Goal: Information Seeking & Learning: Learn about a topic

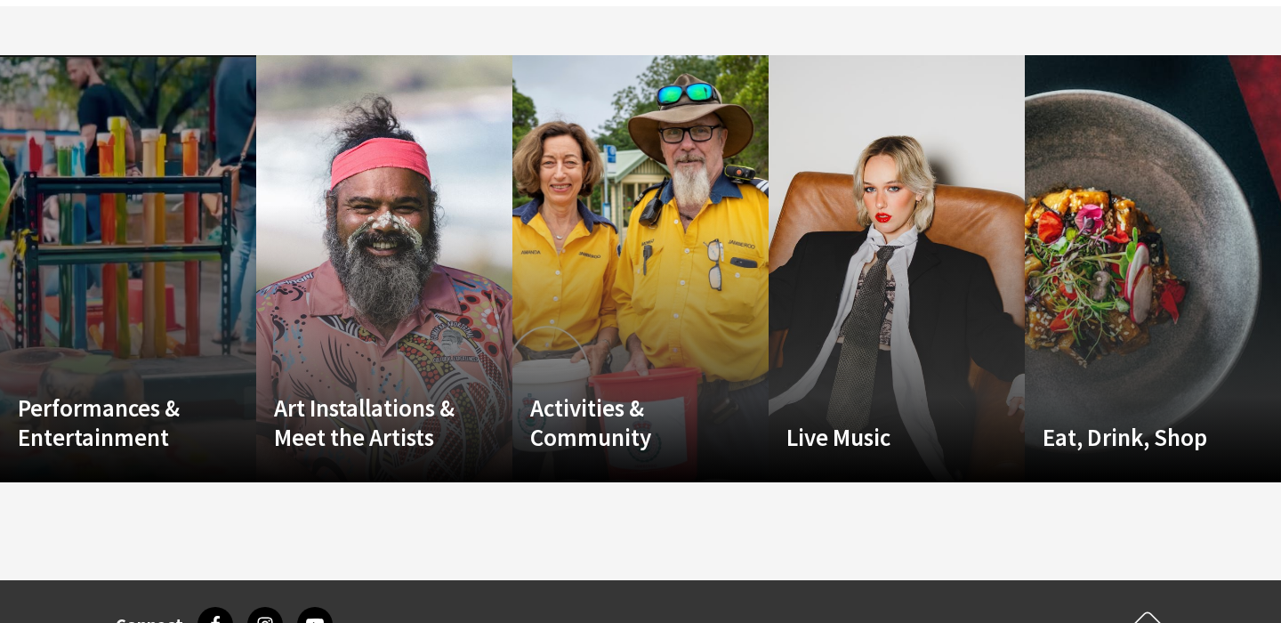
scroll to position [3491, 0]
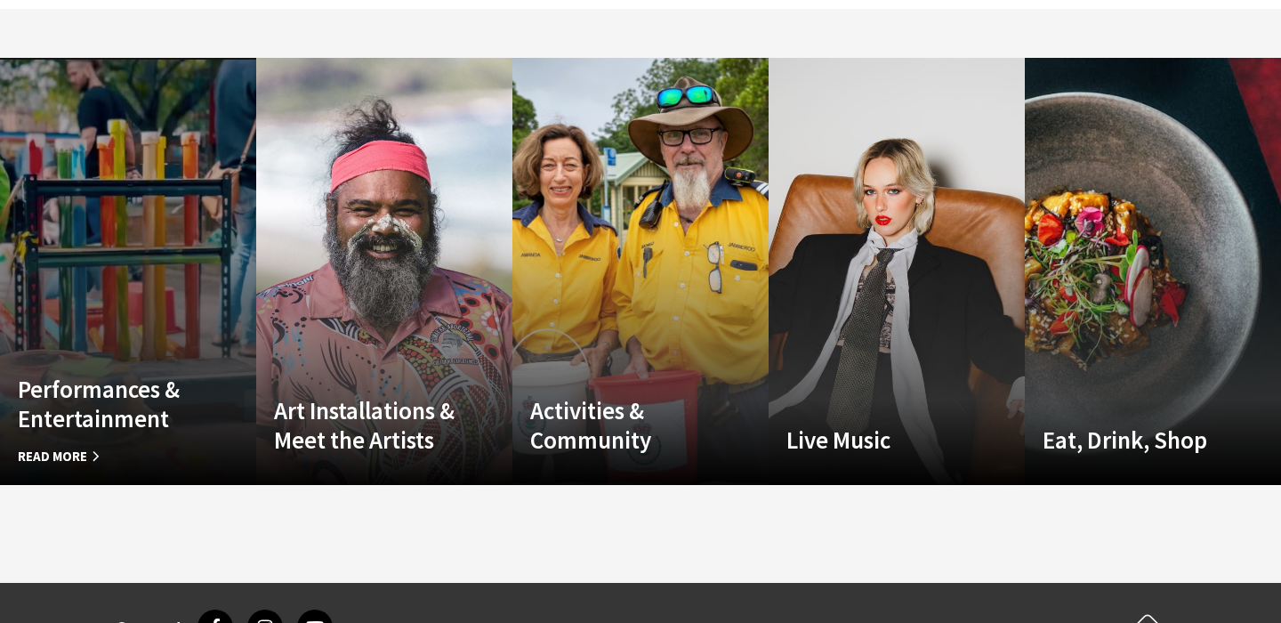
click at [133, 335] on link "Custom Image Used Performances & Entertainment Read More" at bounding box center [128, 271] width 256 height 427
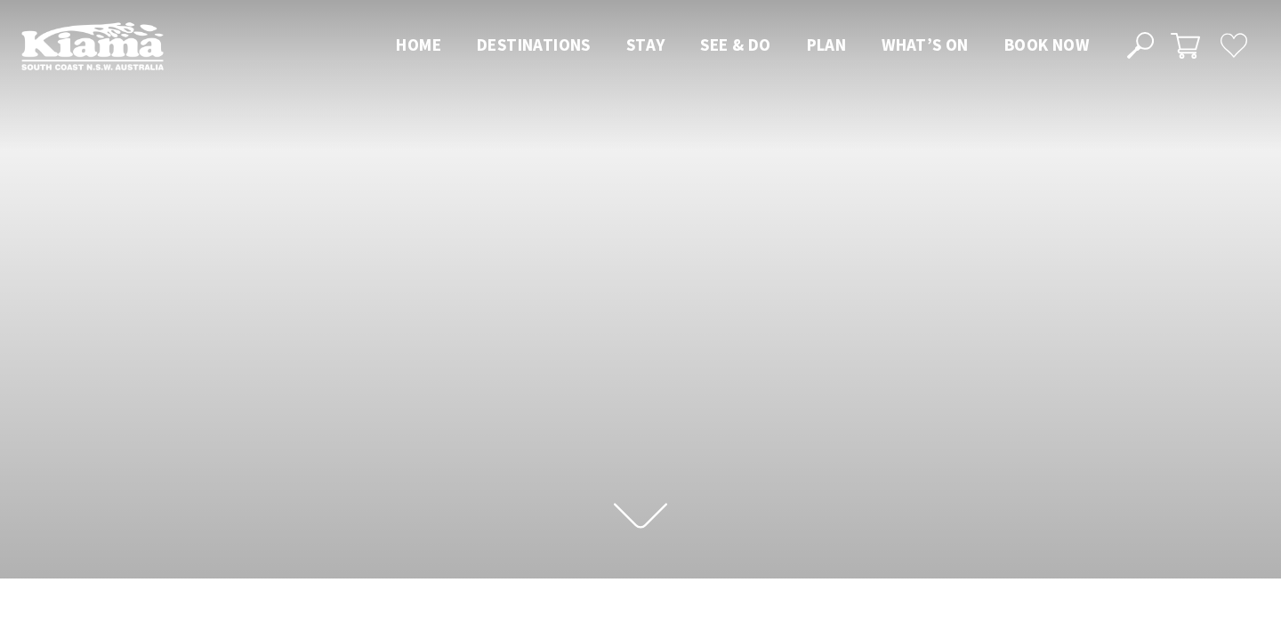
scroll to position [3491, 0]
